Goal: Find specific page/section: Find specific page/section

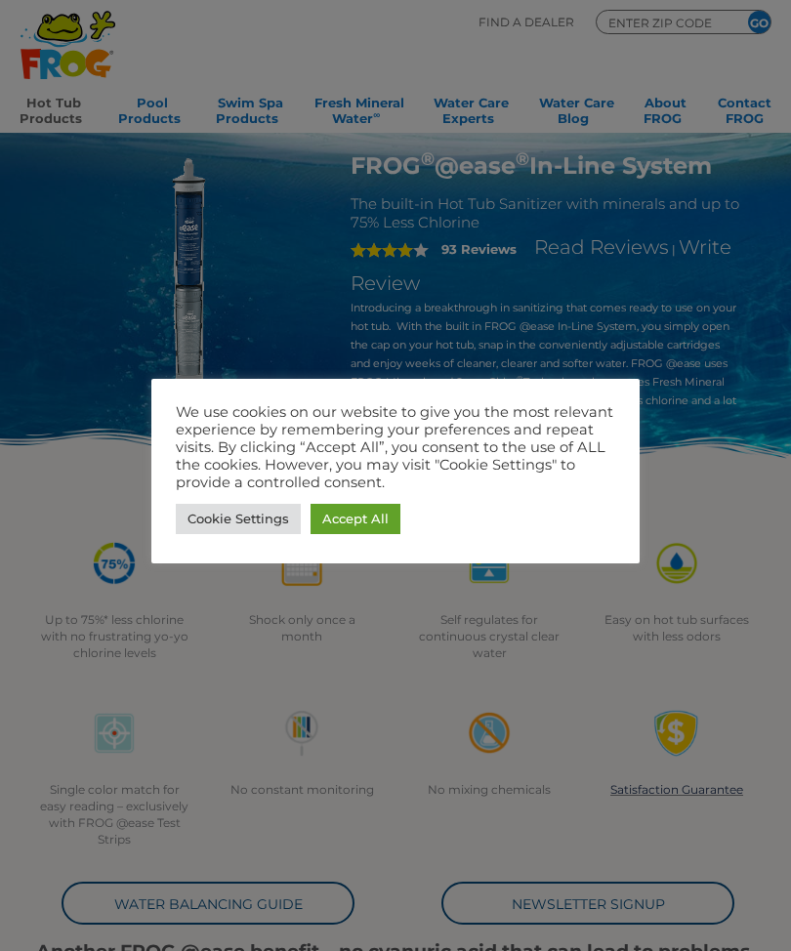
click at [369, 525] on link "Accept All" at bounding box center [355, 519] width 90 height 30
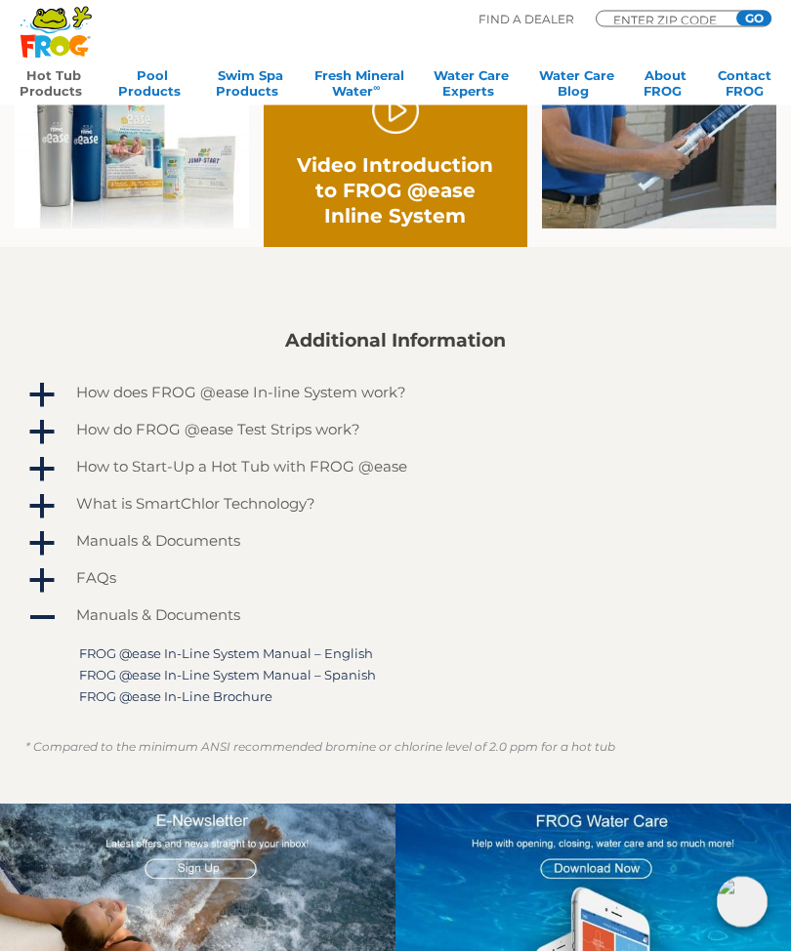
scroll to position [1039, 0]
click at [358, 470] on h4 "How to Start-Up a Hot Tub with FROG @ease" at bounding box center [241, 466] width 331 height 17
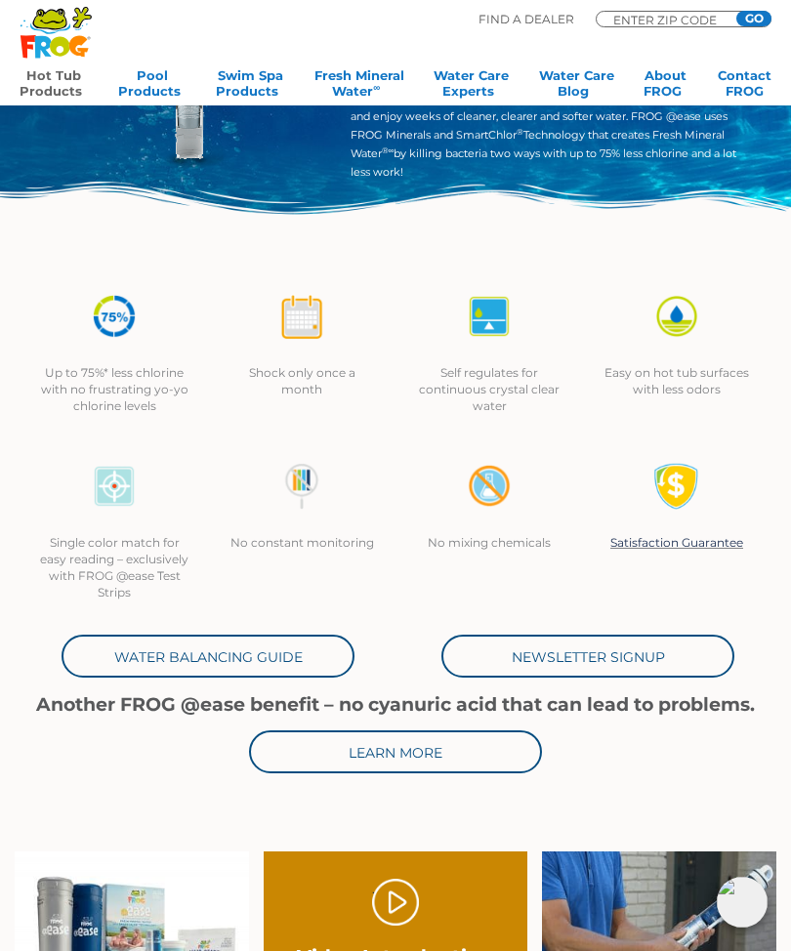
scroll to position [0, 0]
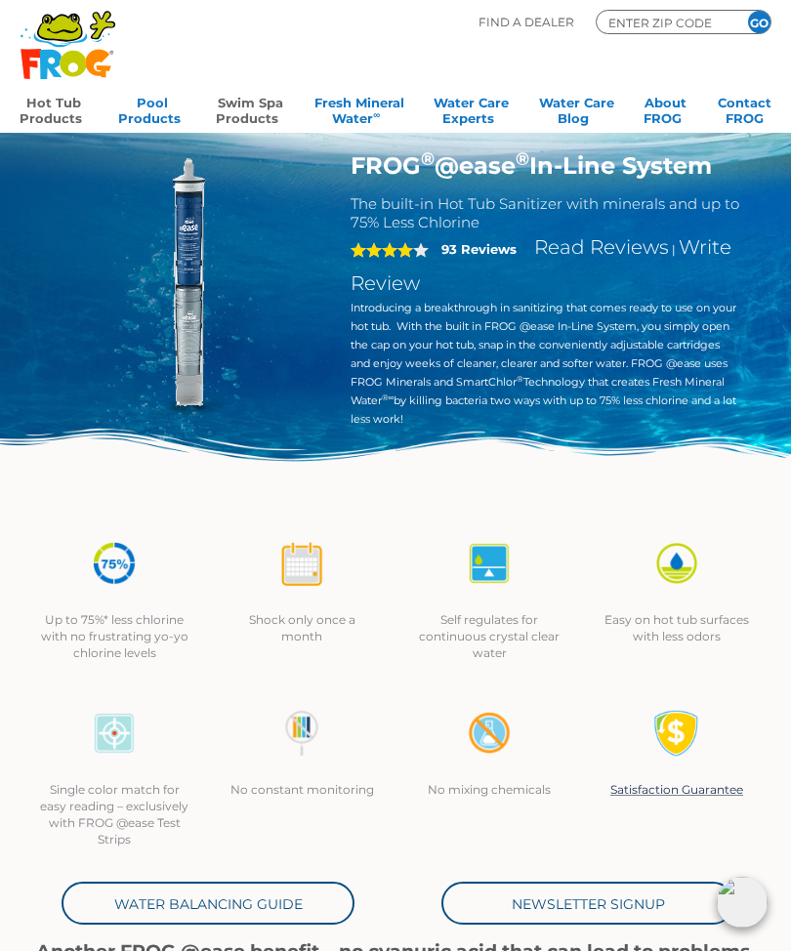
click at [257, 116] on link "Swim Spa Products" at bounding box center [250, 108] width 68 height 39
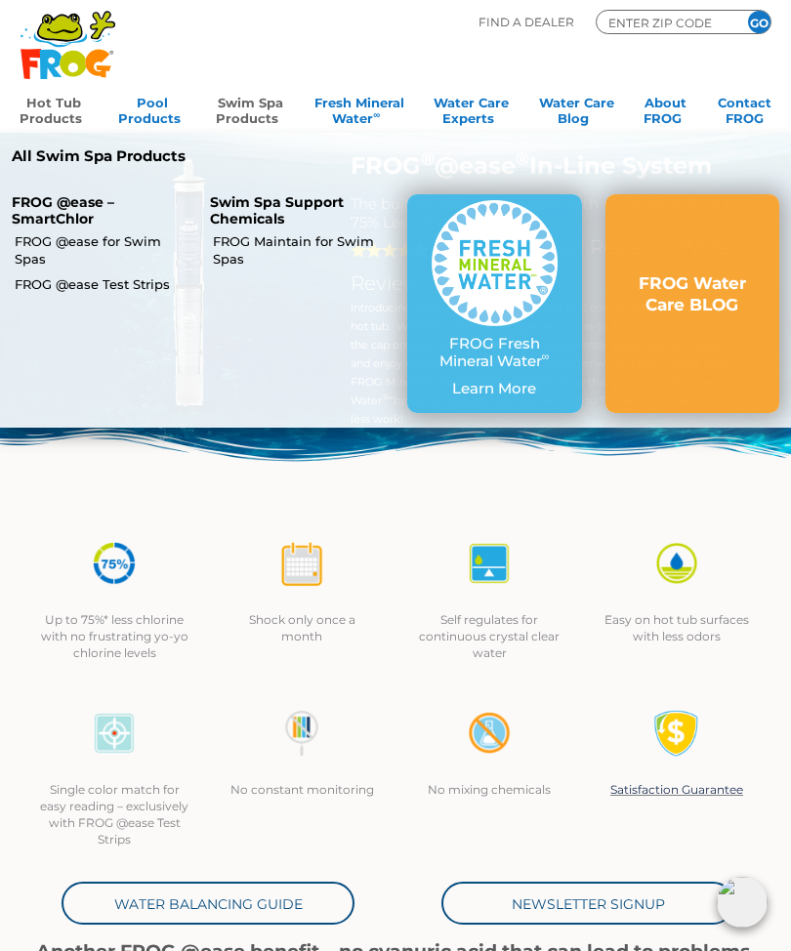
click at [470, 348] on p "FROG Fresh Mineral Water ∞" at bounding box center [494, 352] width 126 height 35
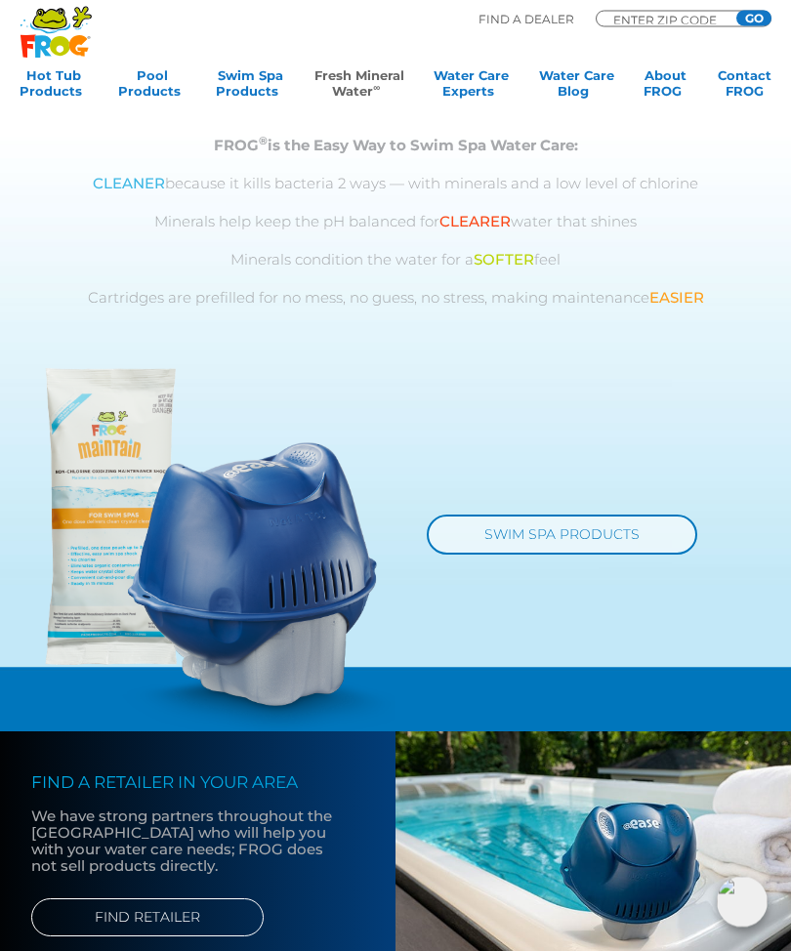
scroll to position [1128, 0]
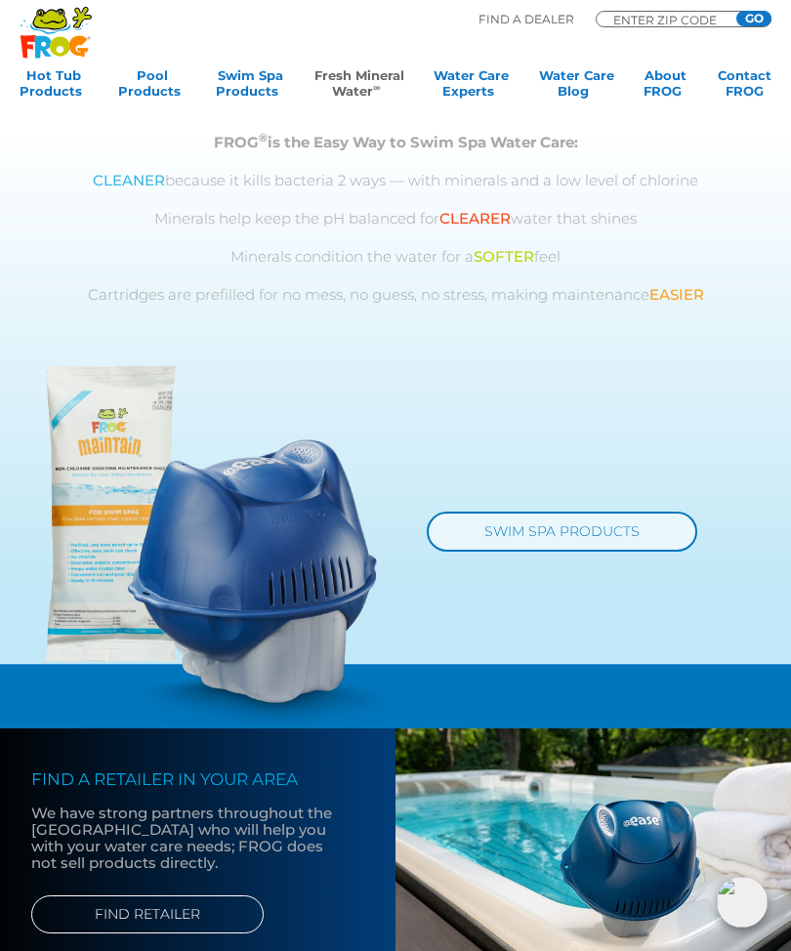
click at [636, 533] on link "SWIM SPA PRODUCTS" at bounding box center [562, 531] width 270 height 40
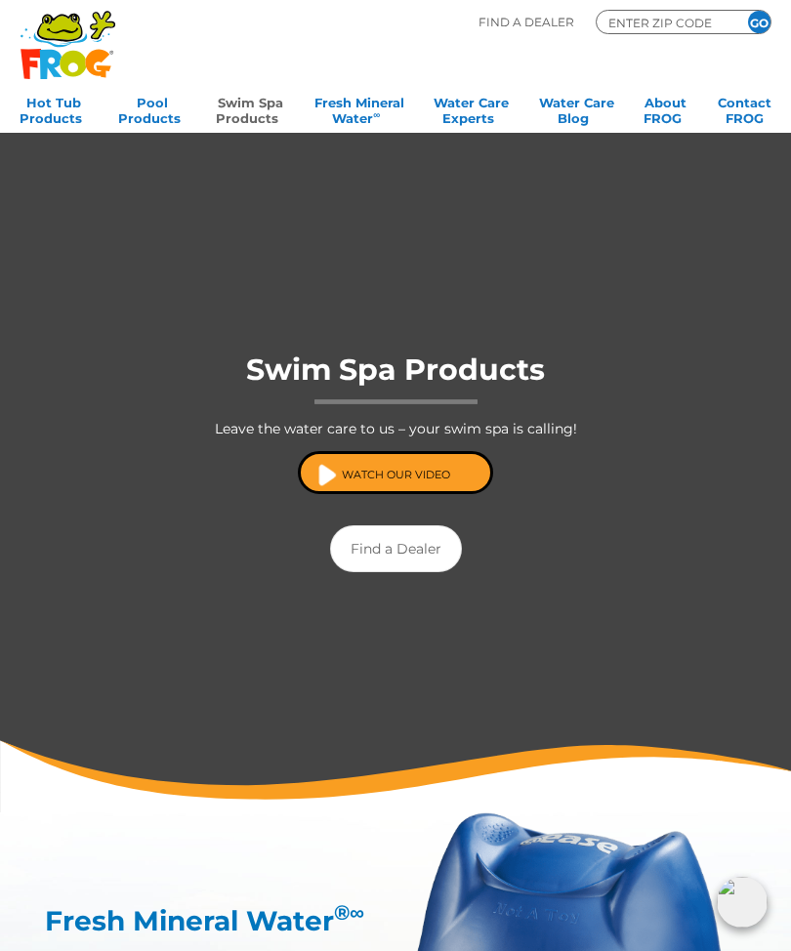
click at [685, 21] on input "ENTER ZIP CODE" at bounding box center [664, 23] width 117 height 18
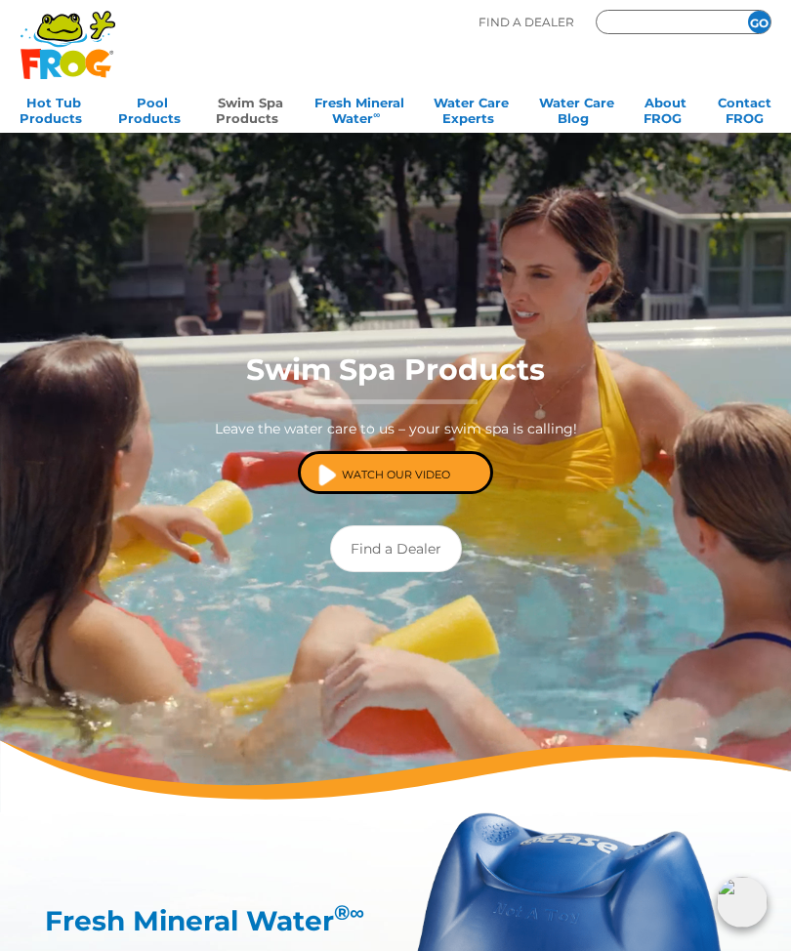
type input "34275"
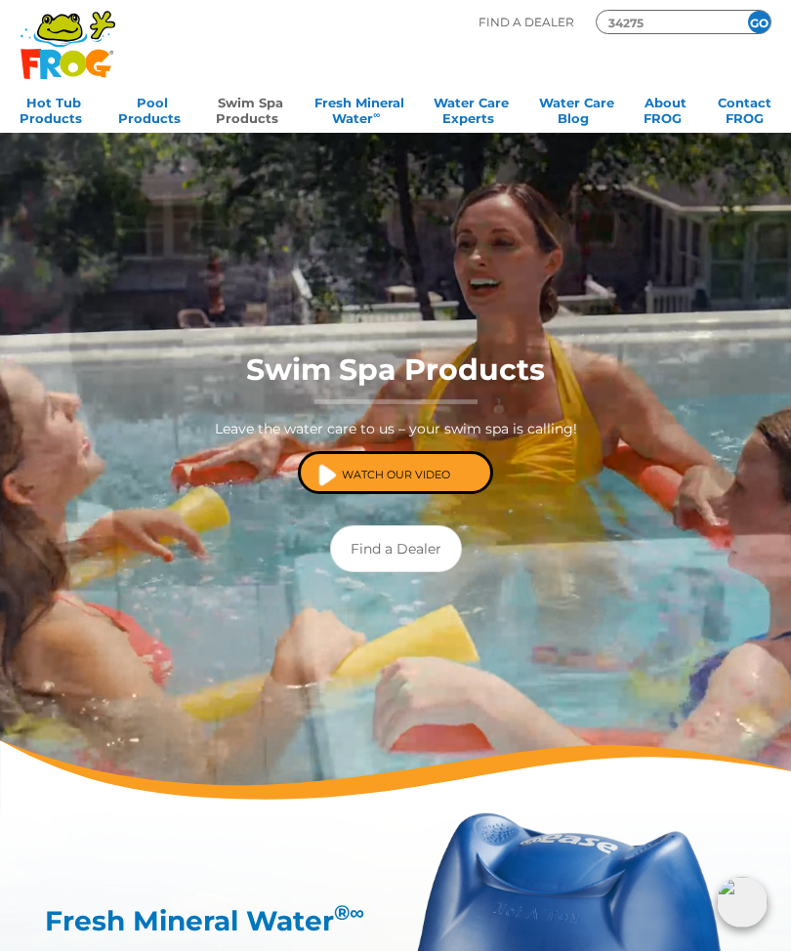
click at [762, 26] on input "GO" at bounding box center [759, 22] width 22 height 22
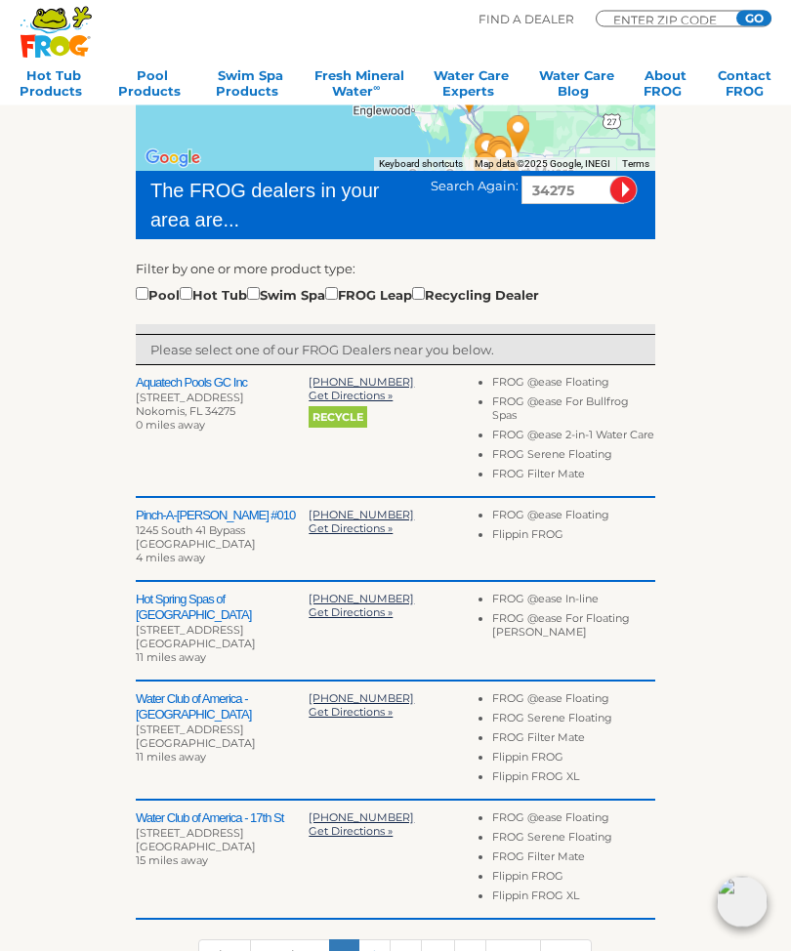
scroll to position [368, 0]
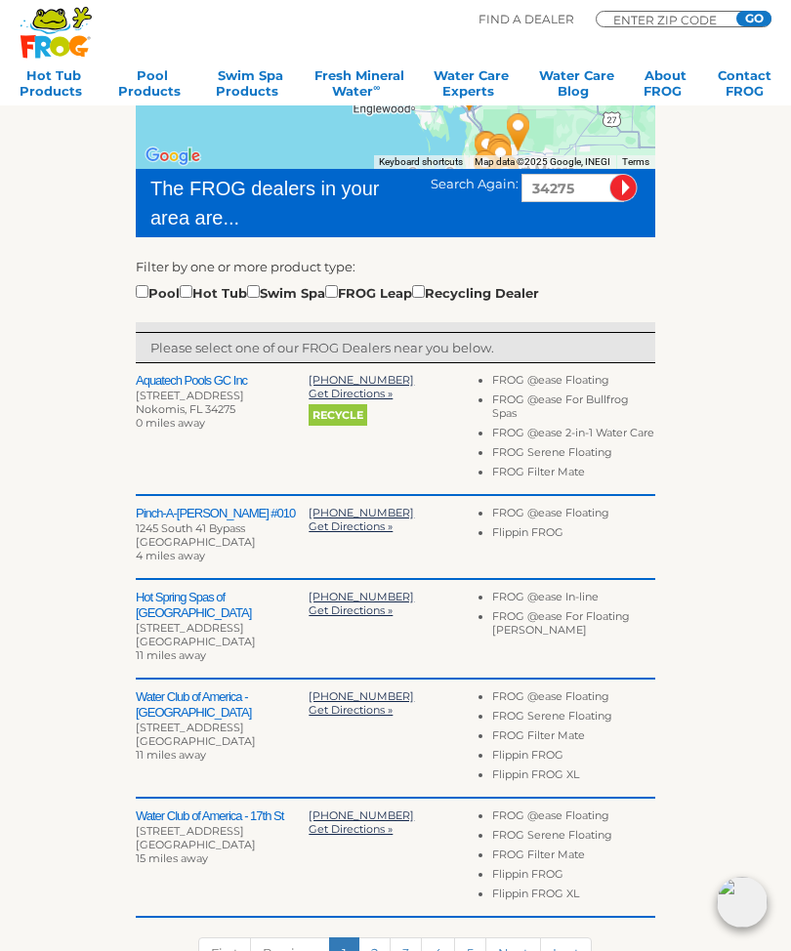
click at [190, 383] on h2 "Aquatech Pools GC Inc" at bounding box center [222, 381] width 173 height 16
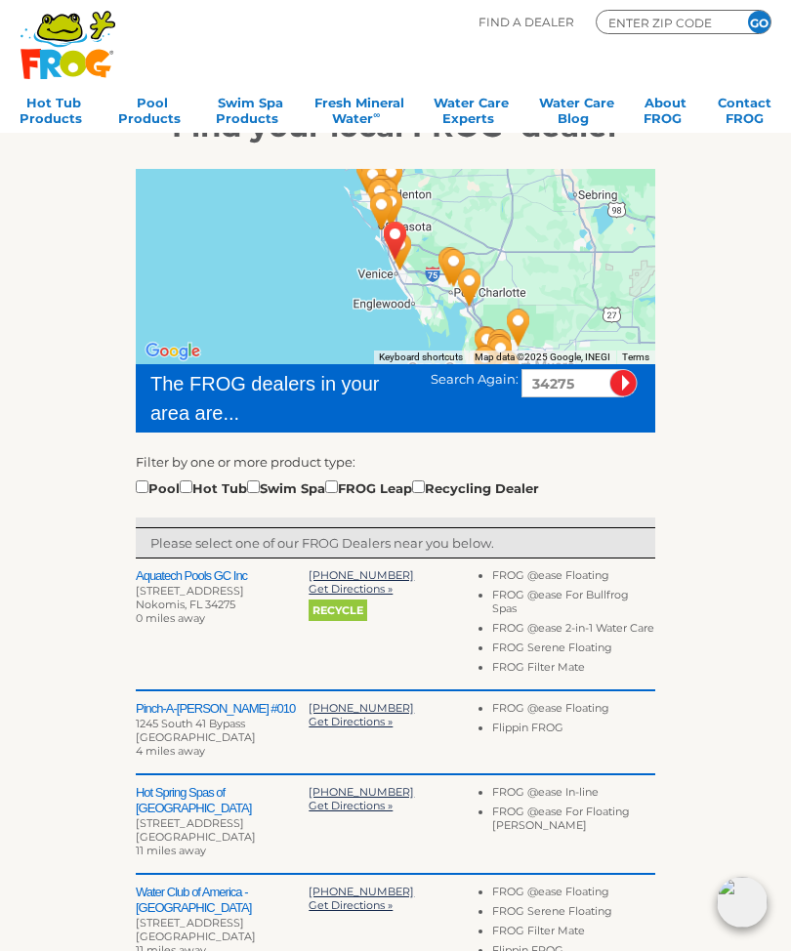
scroll to position [0, 0]
